Goal: Task Accomplishment & Management: Use online tool/utility

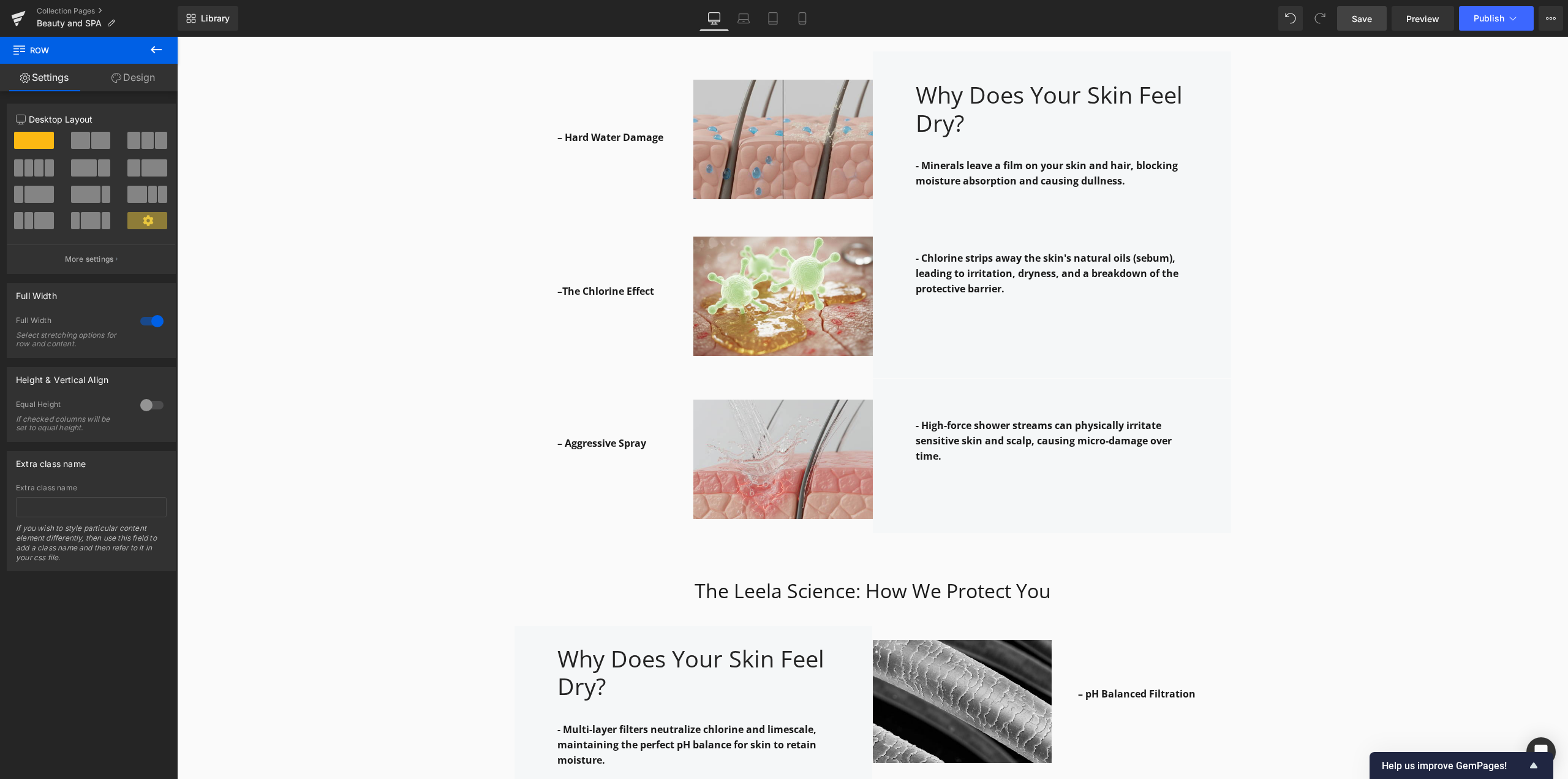
click at [1367, 23] on span "Save" at bounding box center [1362, 19] width 20 height 13
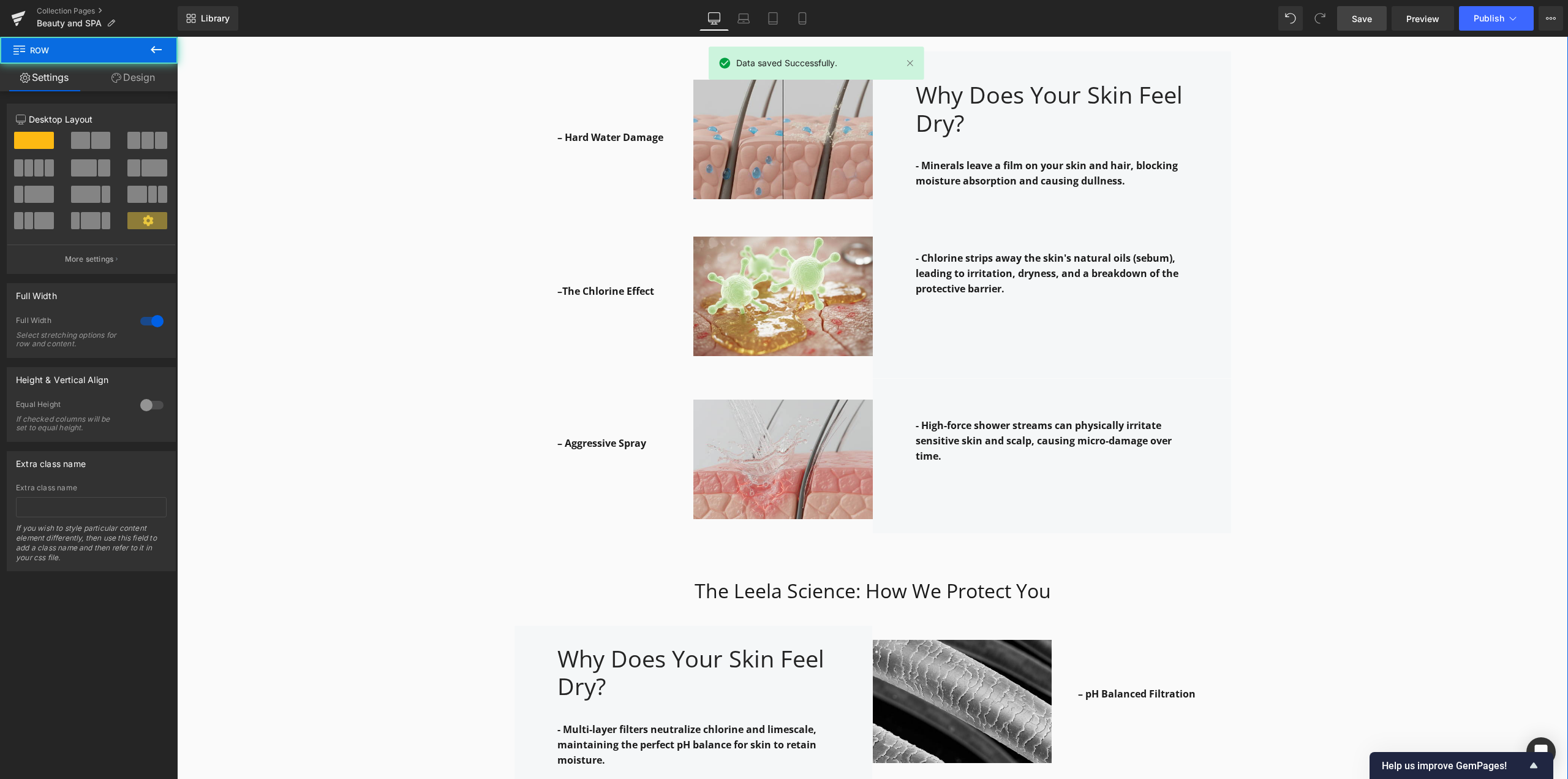
drag, startPoint x: 1284, startPoint y: 249, endPoint x: 1168, endPoint y: 52, distance: 228.6
click at [1284, 249] on div "Why it works: Heading Row The Leela Science: How We Protect You Heading Row – H…" at bounding box center [873, 721] width 1391 height 1602
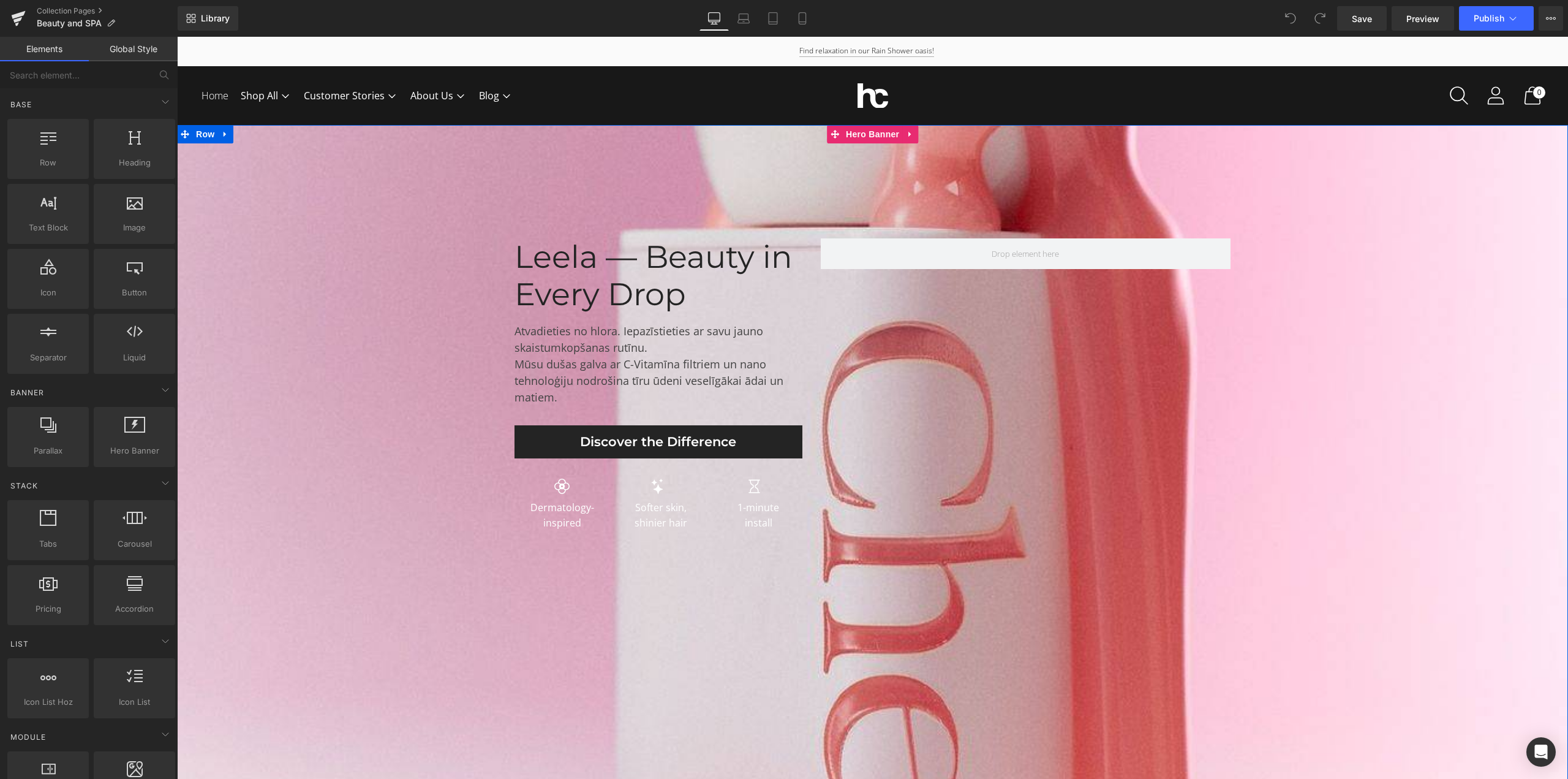
click at [491, 589] on div at bounding box center [873, 472] width 1391 height 694
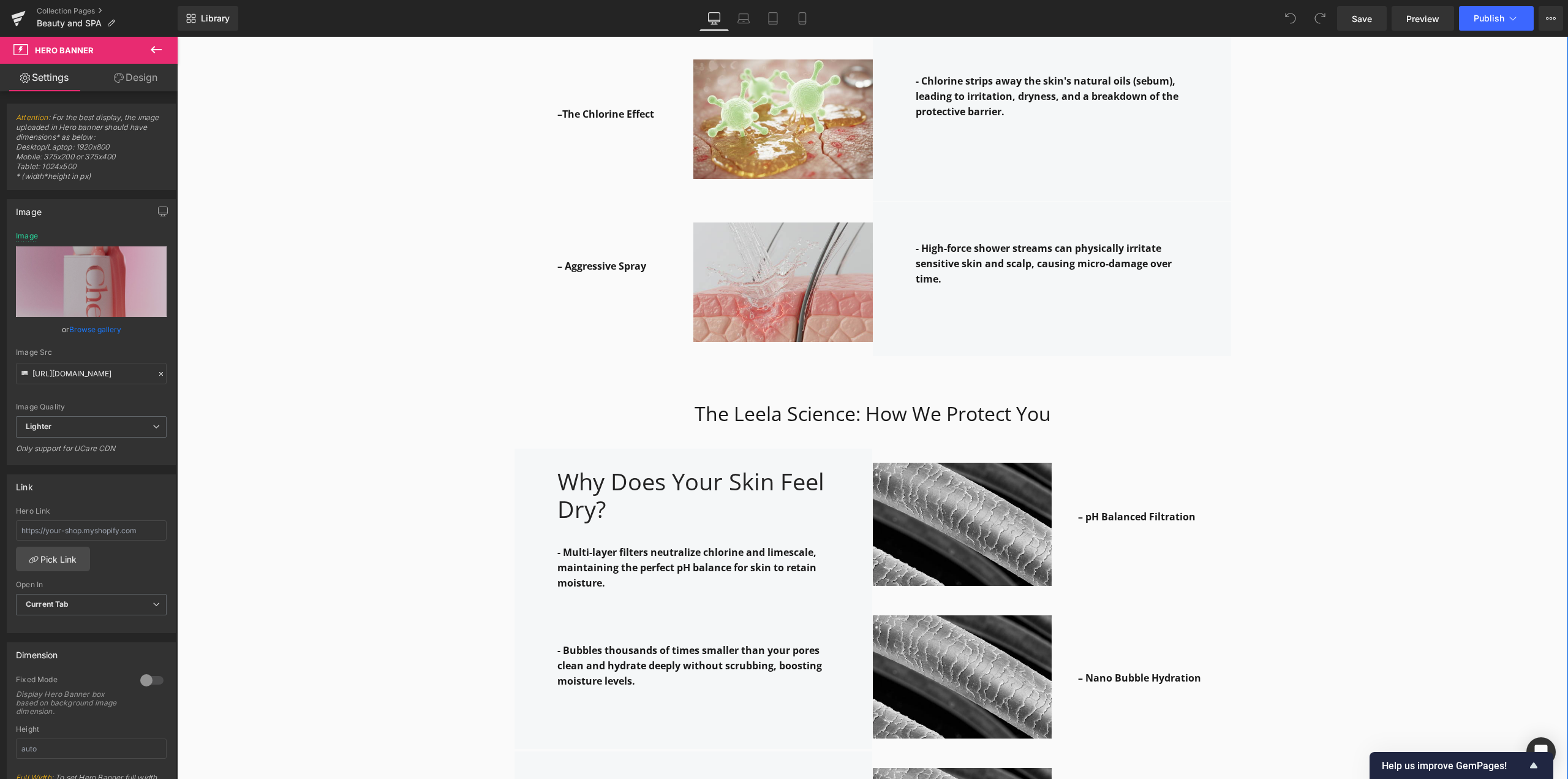
scroll to position [1839, 0]
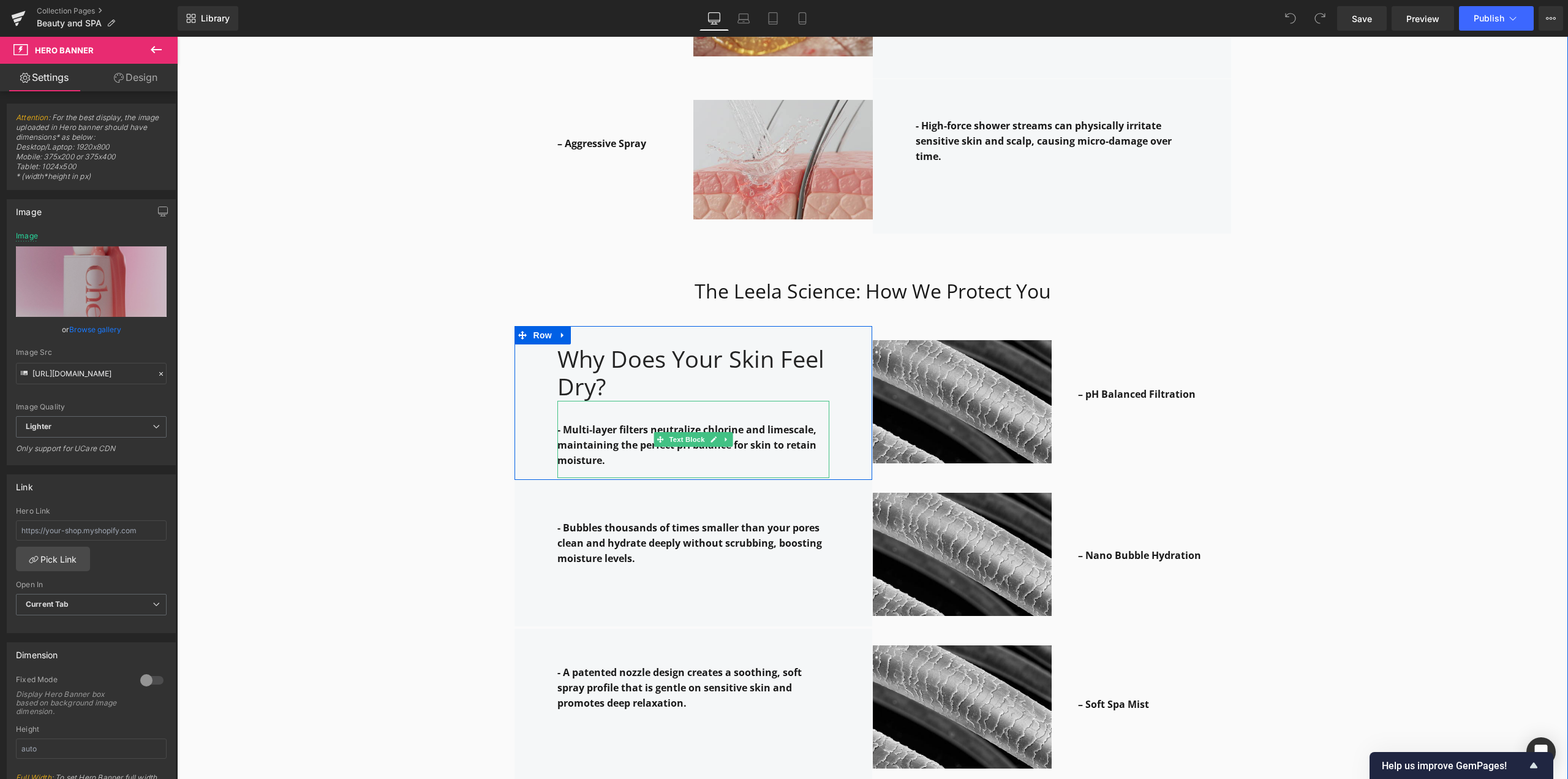
click at [591, 423] on strong "- Multi-layer filters neutralize chlorine and limescale, maintaining the perfec…" at bounding box center [687, 444] width 259 height 44
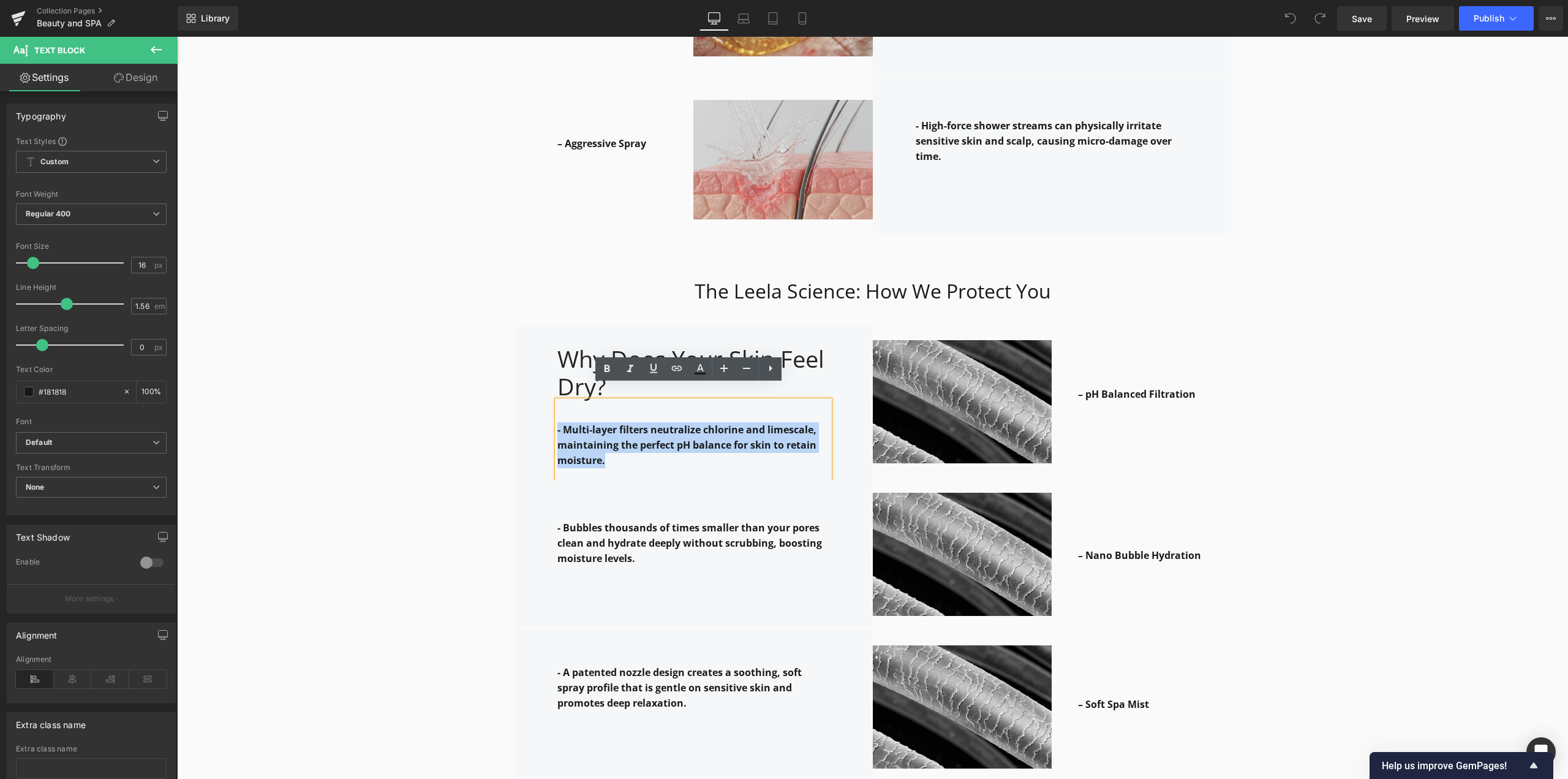
drag, startPoint x: 603, startPoint y: 447, endPoint x: 553, endPoint y: 407, distance: 64.0
click at [558, 407] on div "- Multi-layer filters neutralize chlorine and limescale, maintaining the perfec…" at bounding box center [693, 439] width 272 height 77
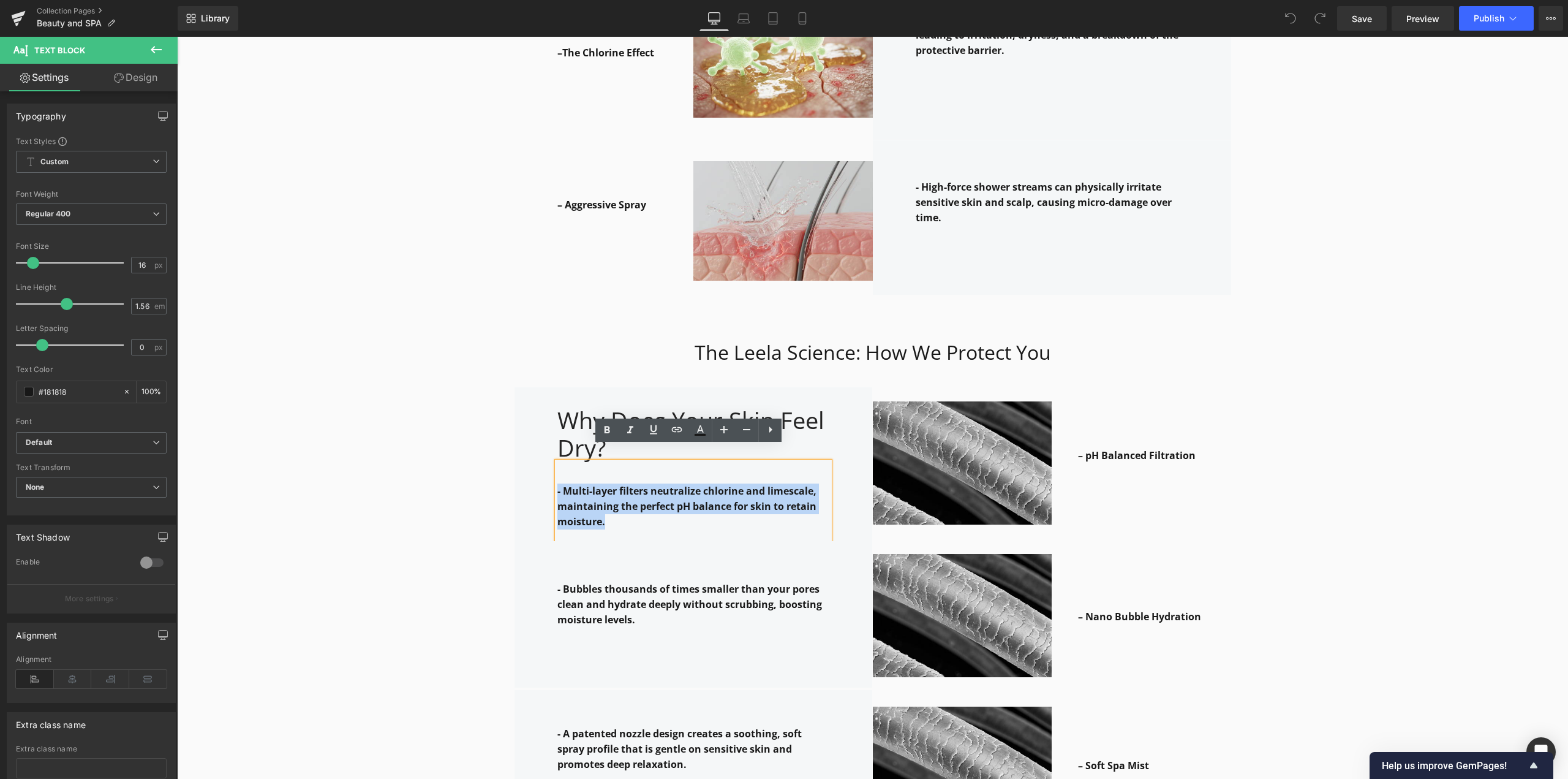
copy strong "- Multi-layer filters neutralize chlorine and limescale, maintaining the perfec…"
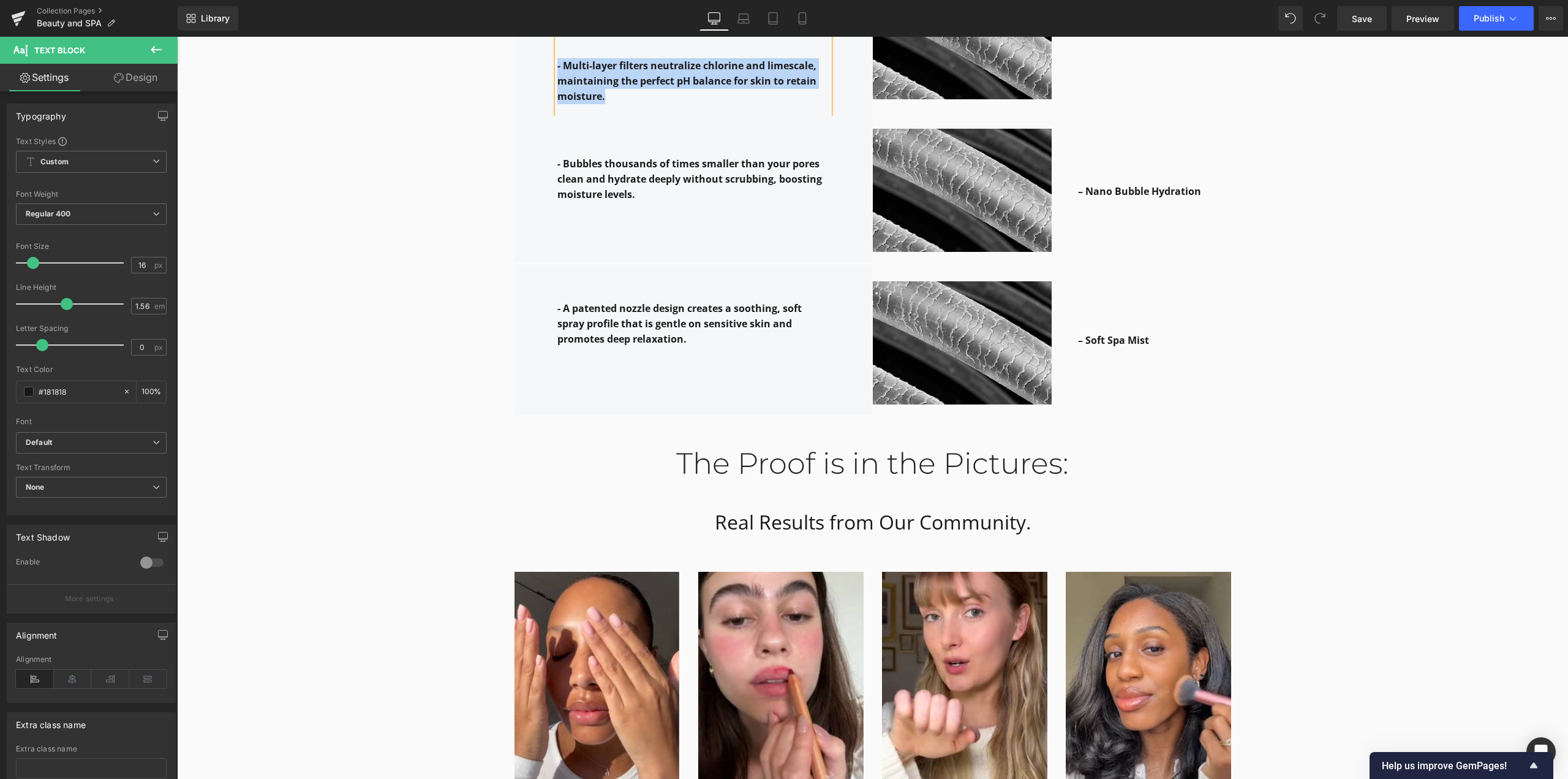
scroll to position [2206, 0]
